Goal: Find specific page/section: Find specific page/section

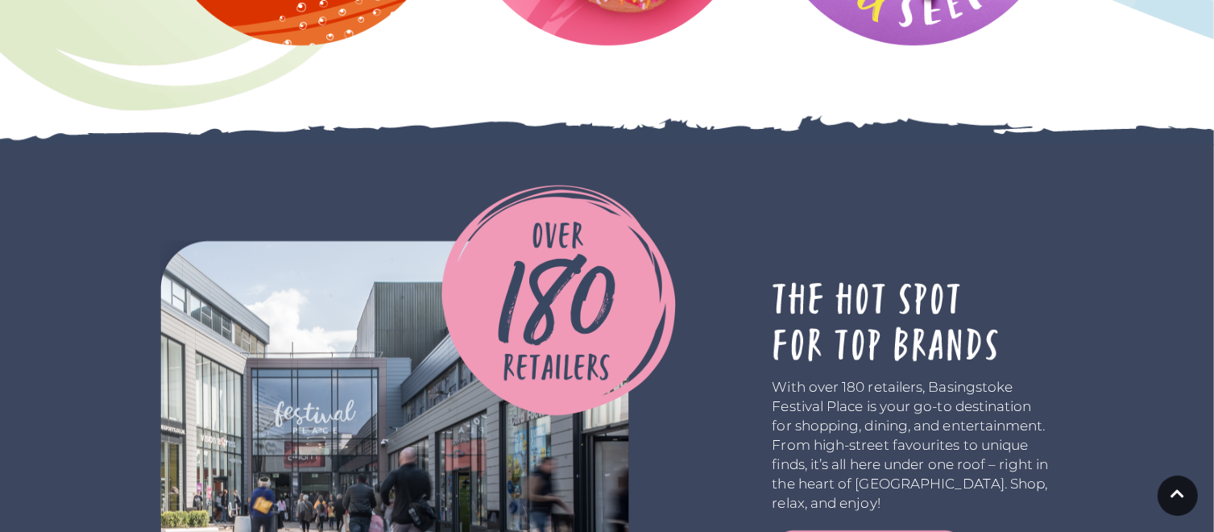
scroll to position [3385, 0]
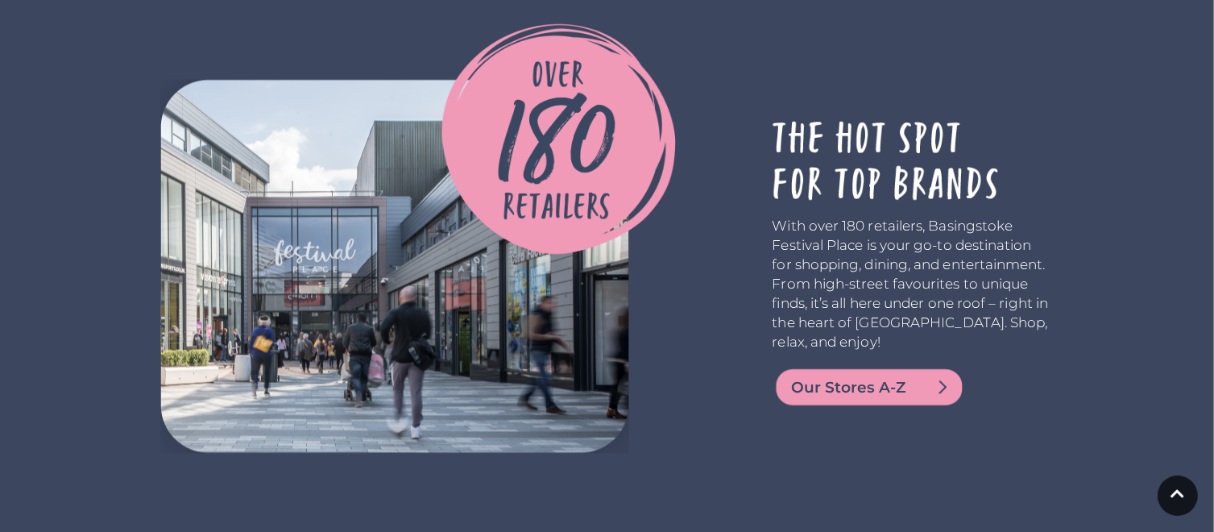
click at [857, 384] on span "Our Stores A-Z" at bounding box center [888, 387] width 193 height 23
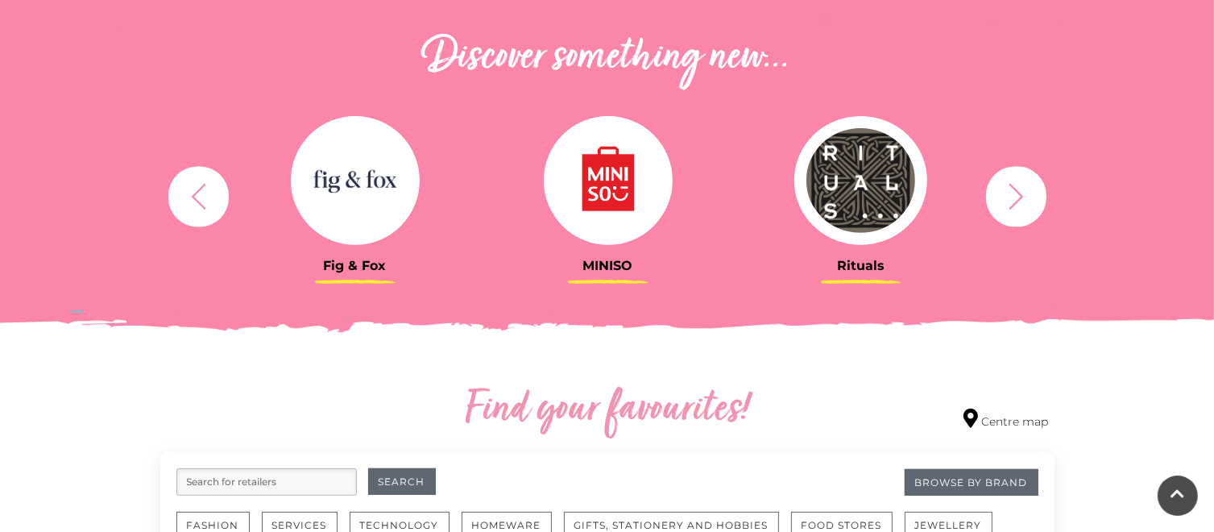
scroll to position [725, 0]
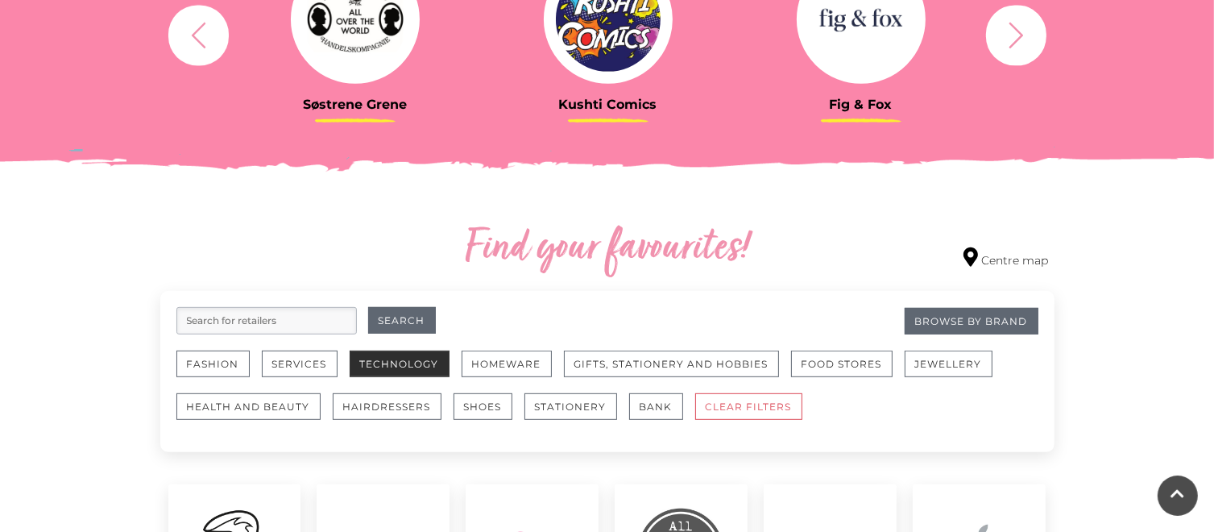
click at [398, 362] on button "Technology" at bounding box center [400, 364] width 100 height 27
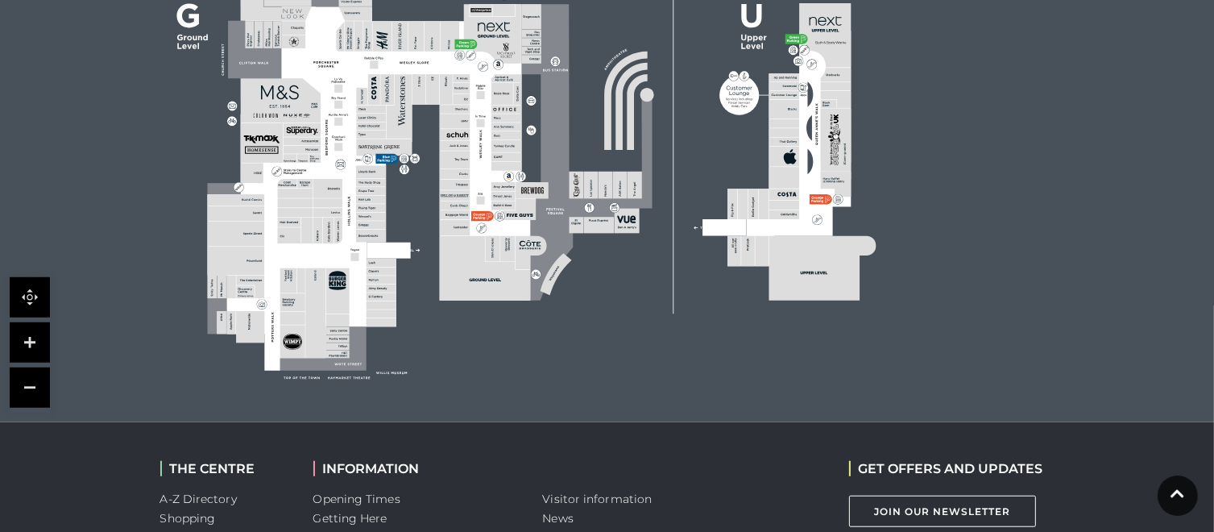
scroll to position [967, 0]
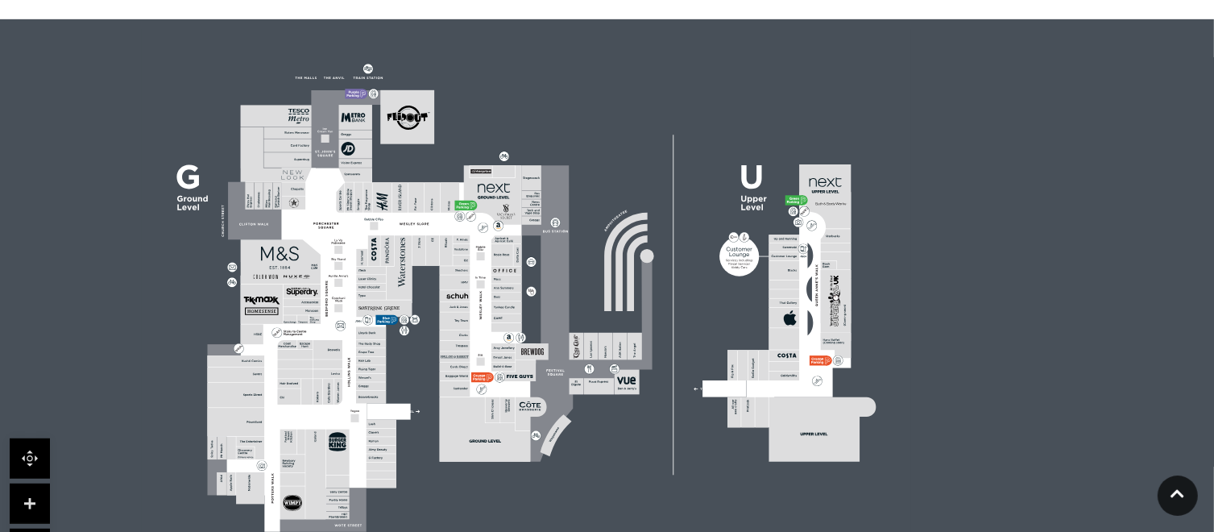
click at [31, 506] on link at bounding box center [30, 504] width 40 height 40
click at [31, 501] on link at bounding box center [30, 504] width 40 height 40
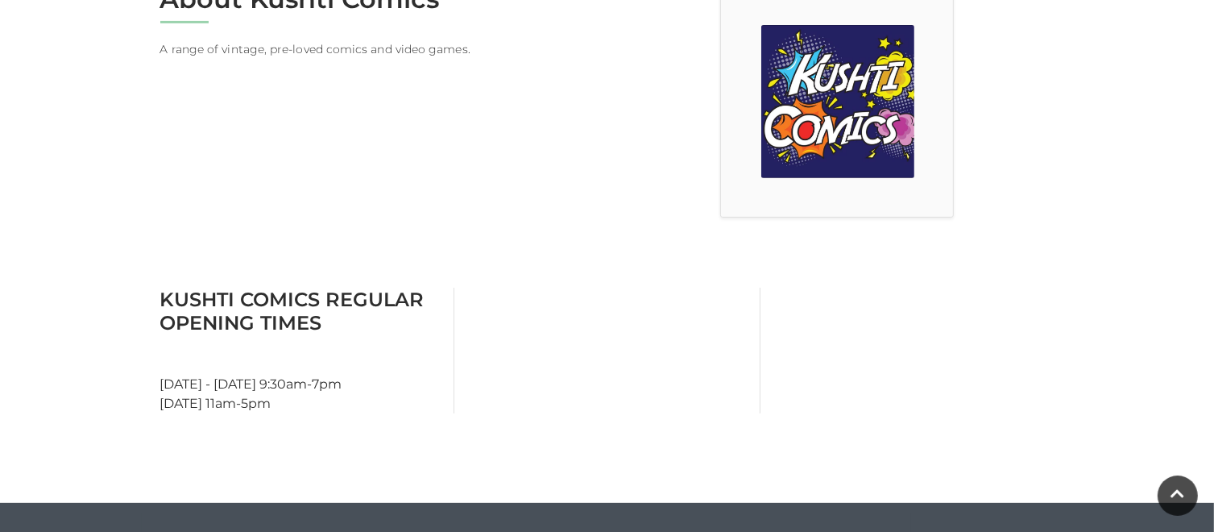
scroll to position [322, 0]
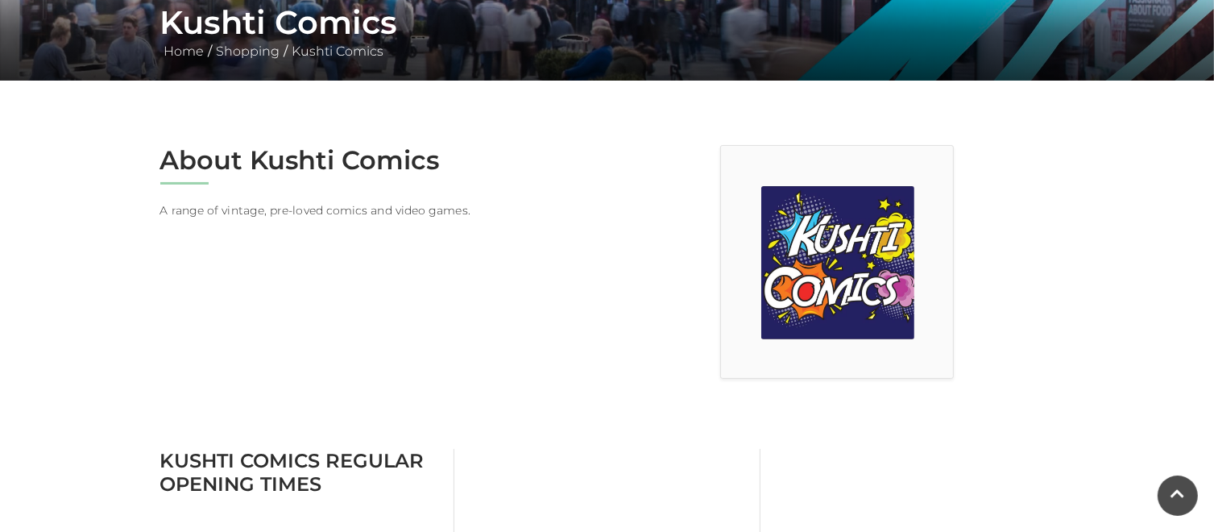
click at [841, 265] on img at bounding box center [838, 262] width 153 height 153
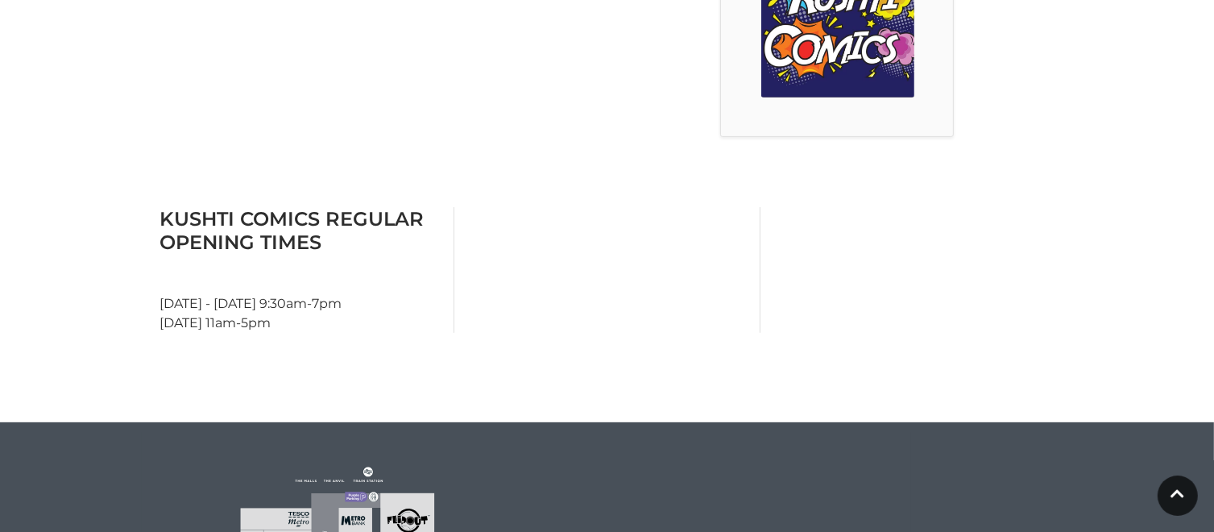
scroll to position [242, 0]
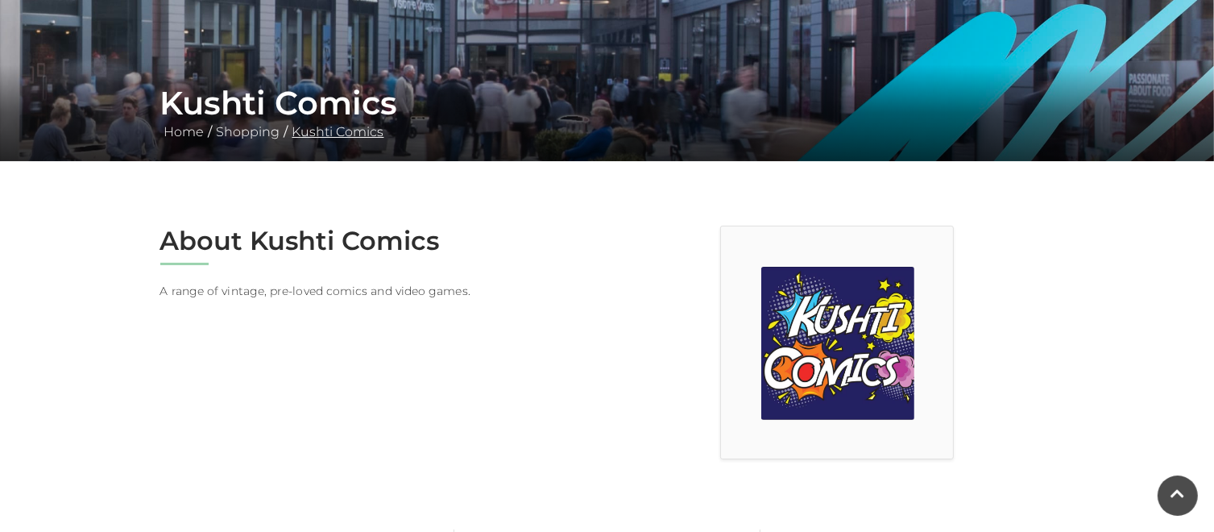
click at [345, 131] on link "Kushti Comics" at bounding box center [338, 131] width 100 height 15
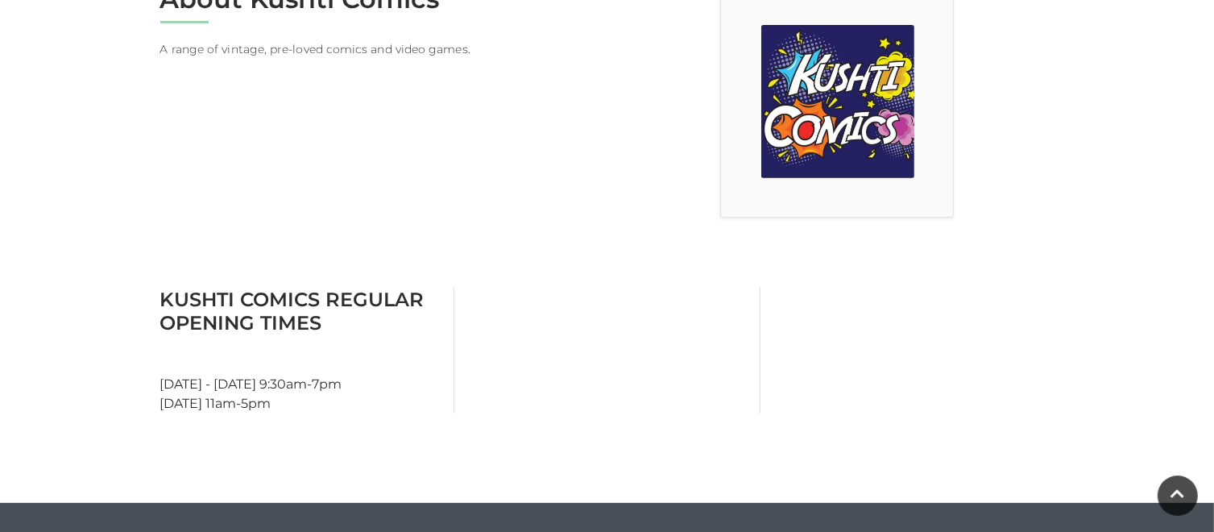
scroll to position [242, 0]
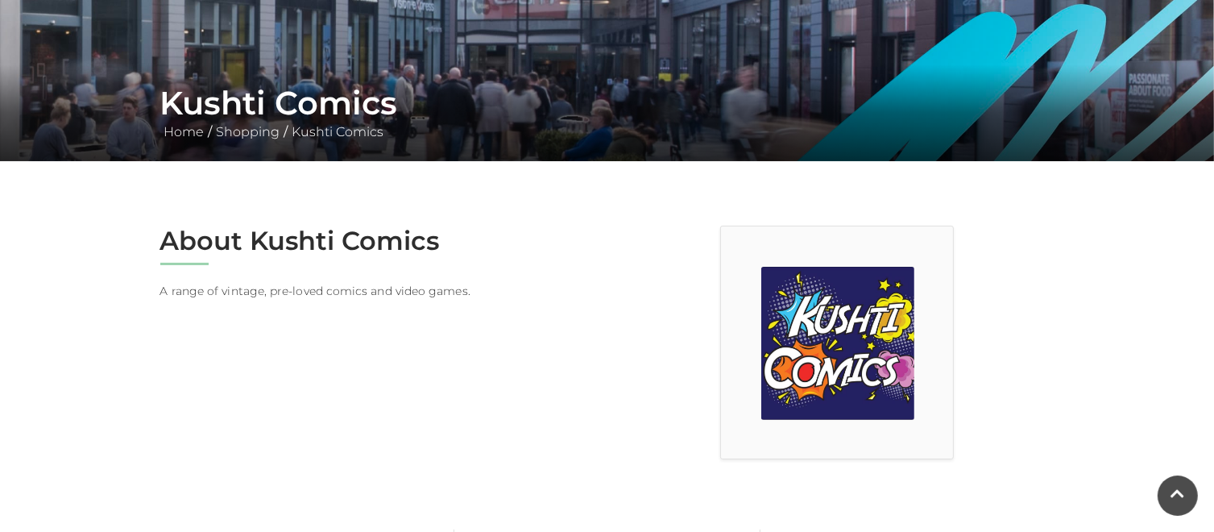
click at [825, 337] on img at bounding box center [838, 343] width 153 height 153
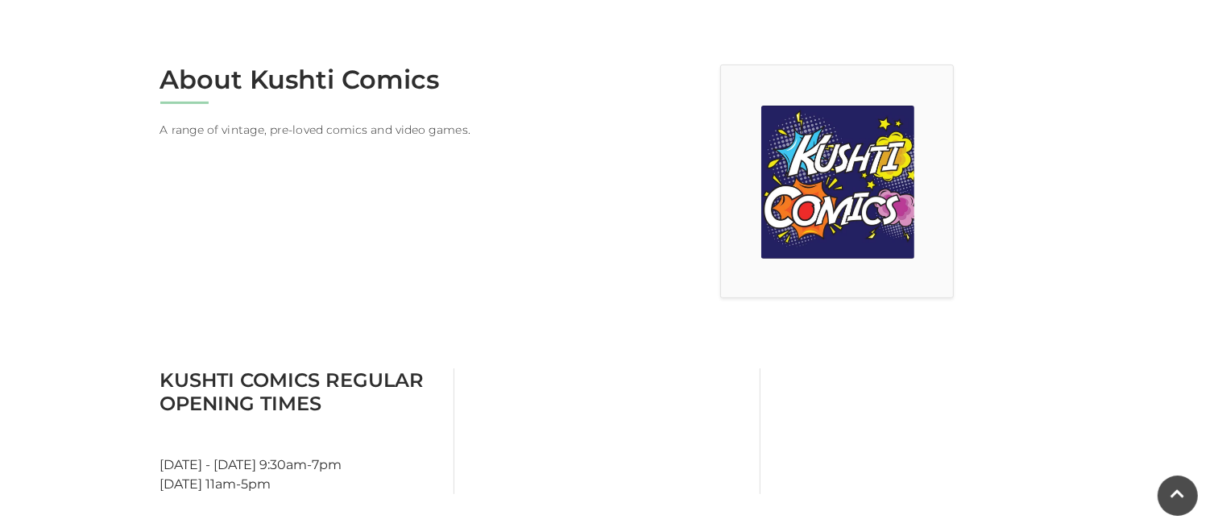
scroll to position [81, 0]
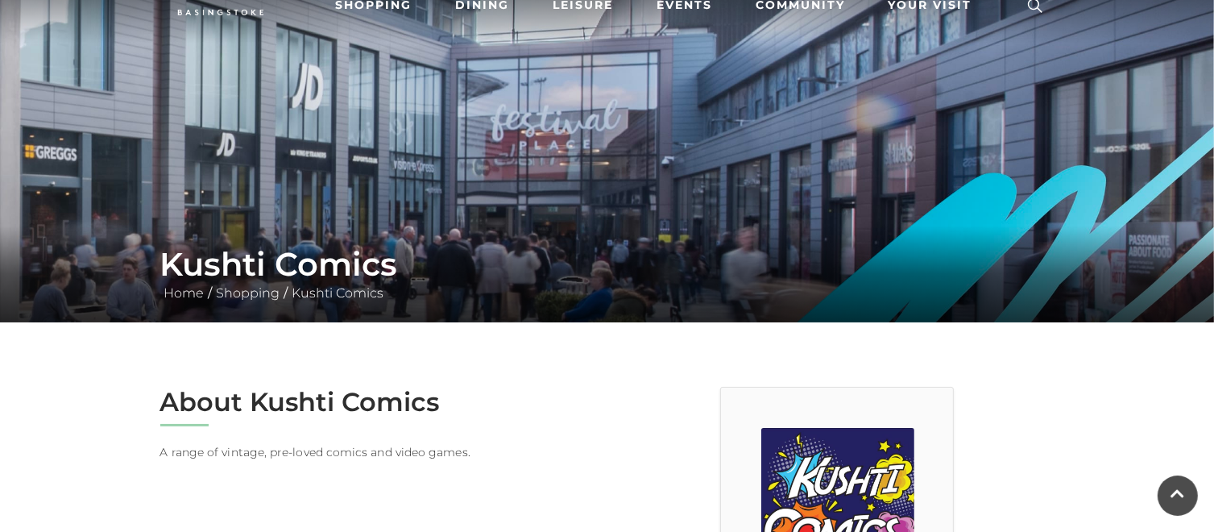
click at [556, 272] on h1 "Kushti Comics" at bounding box center [607, 264] width 894 height 39
